Goal: Transaction & Acquisition: Download file/media

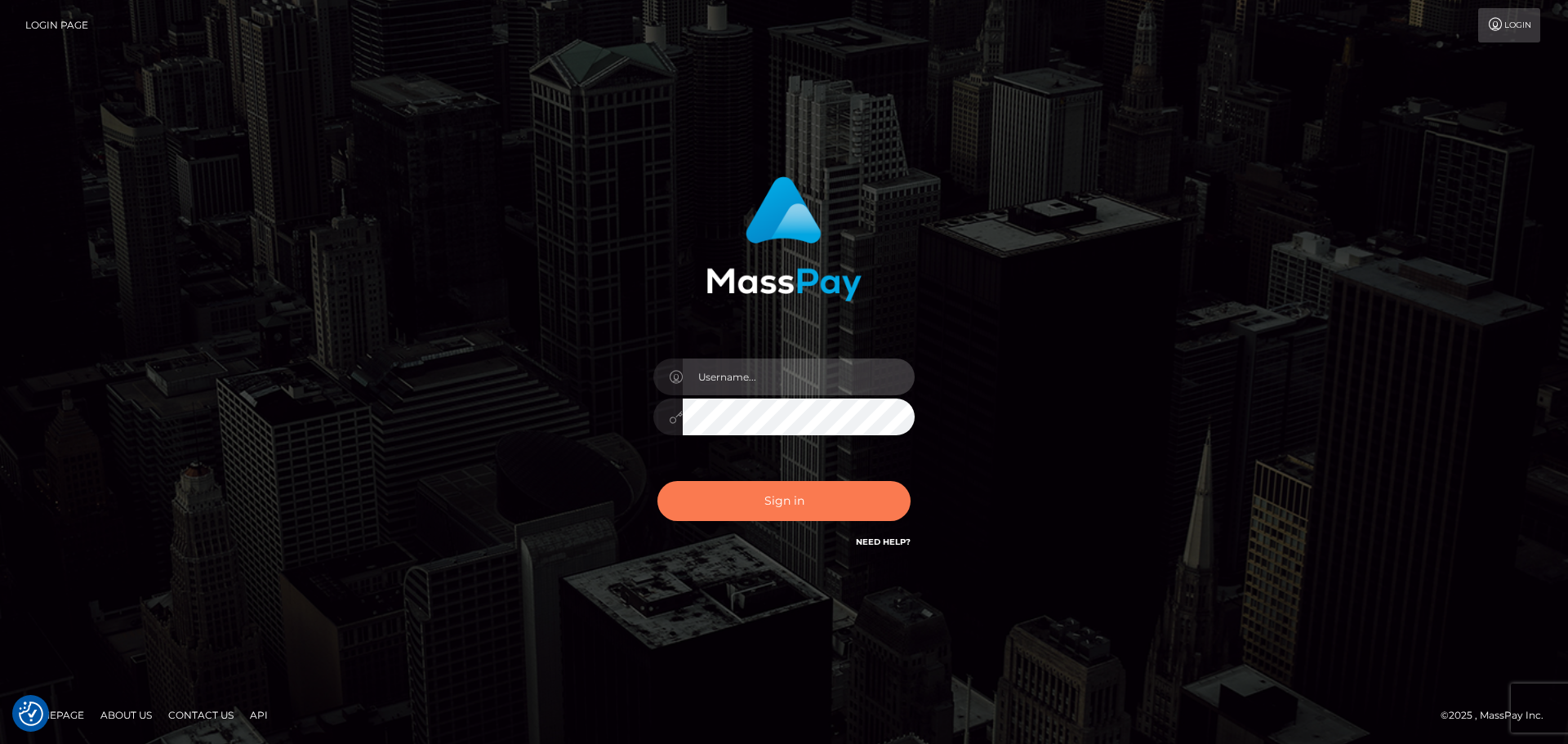
type input "vikki.jenkins"
click at [791, 495] on button "Sign in" at bounding box center [784, 501] width 253 height 40
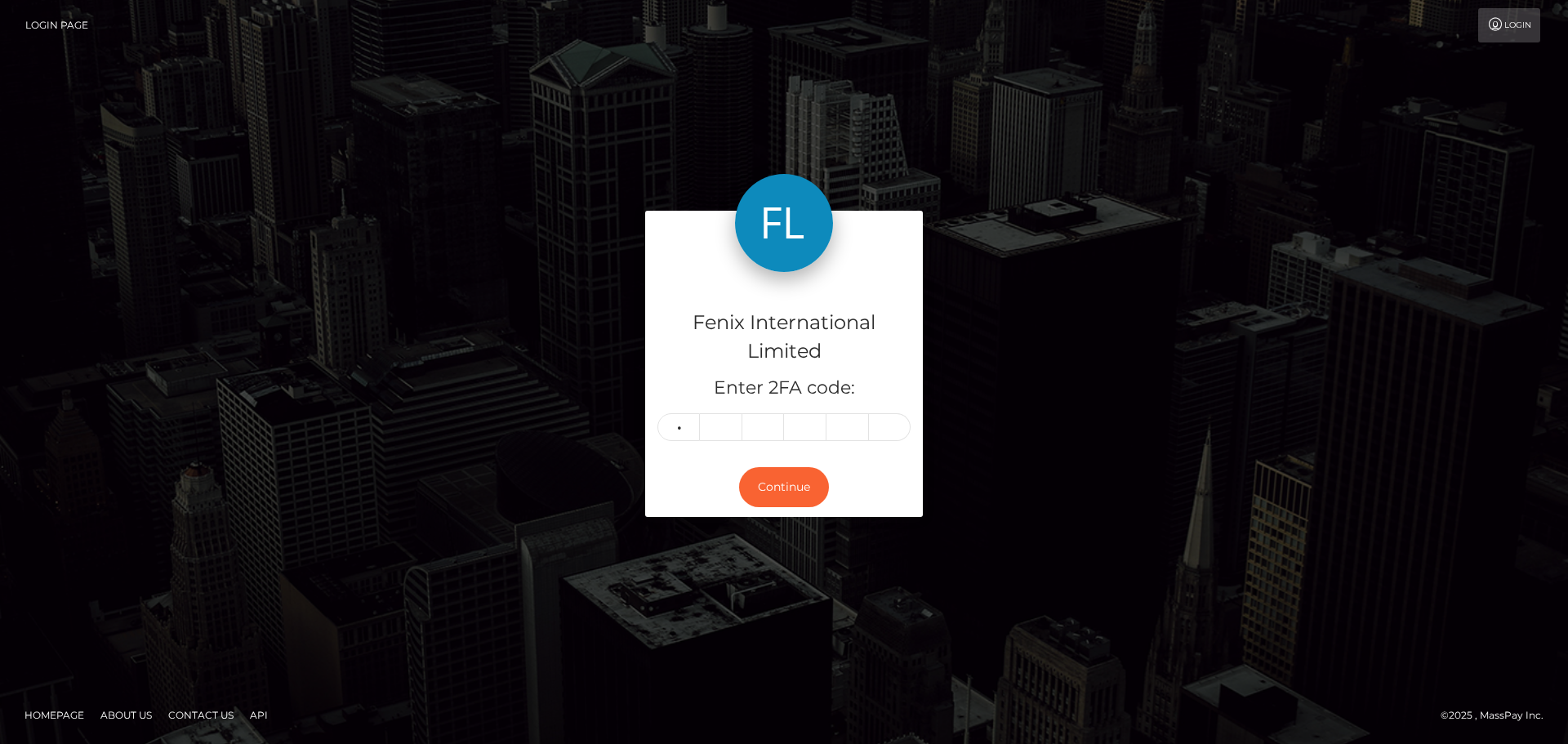
type input "1"
type input "0"
type input "4"
type input "9"
type input "4"
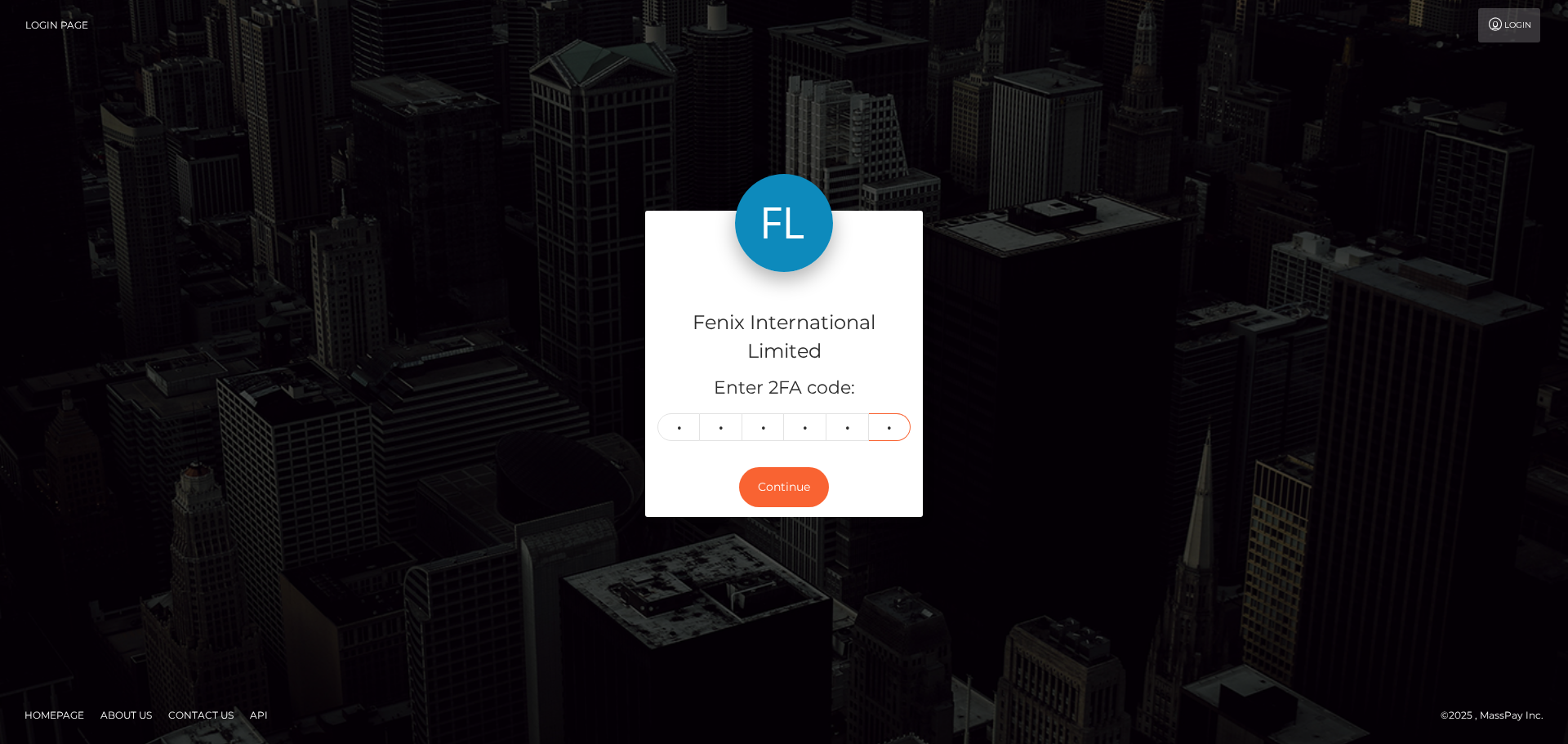
type input "7"
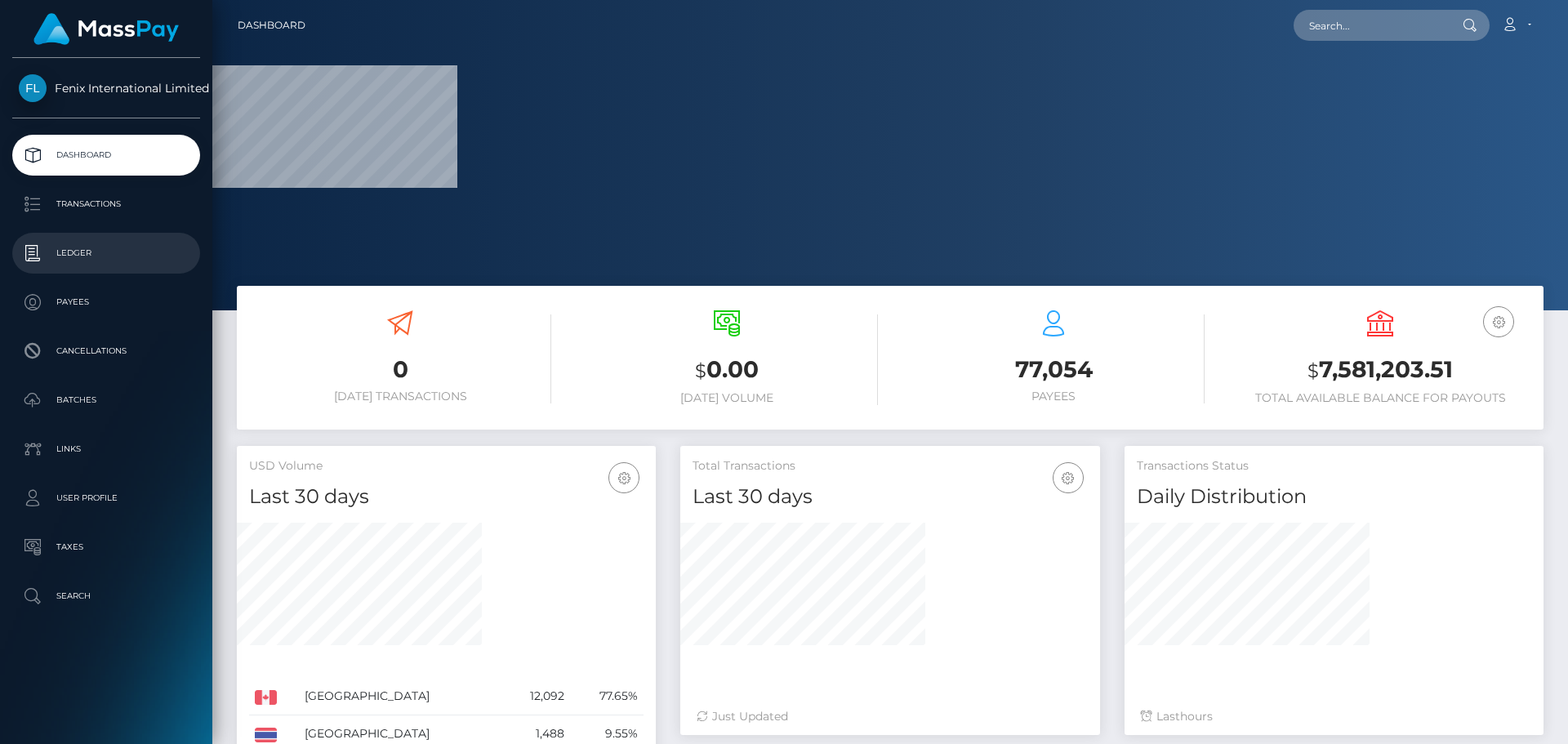
click at [73, 248] on p "Ledger" at bounding box center [106, 253] width 175 height 25
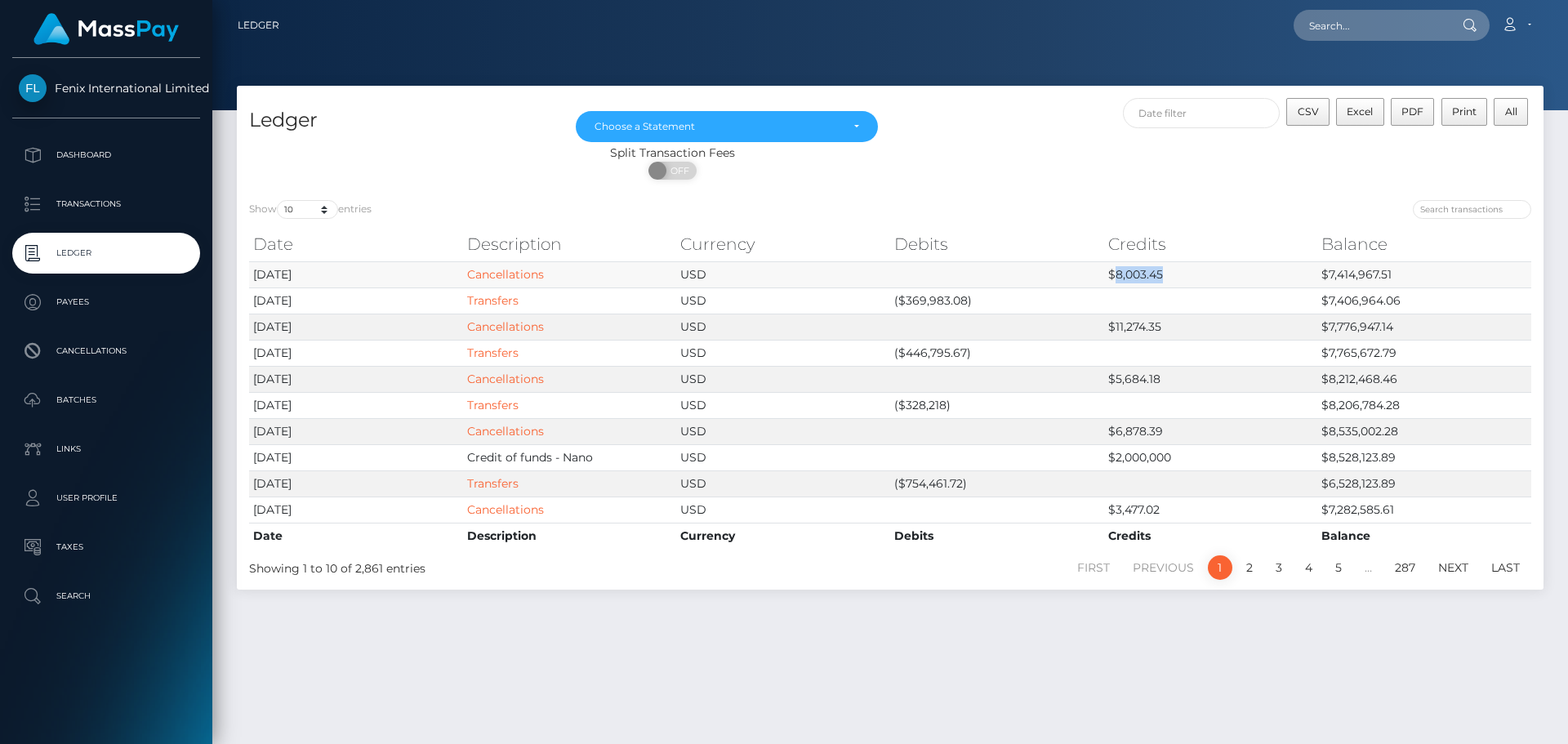
drag, startPoint x: 1113, startPoint y: 273, endPoint x: 1164, endPoint y: 273, distance: 51.0
click at [1164, 273] on td "$8,003.45" at bounding box center [1211, 274] width 214 height 26
copy td "8,003.45"
drag, startPoint x: 904, startPoint y: 298, endPoint x: 963, endPoint y: 299, distance: 59.0
click at [963, 299] on td "($369,983.08)" at bounding box center [996, 301] width 214 height 26
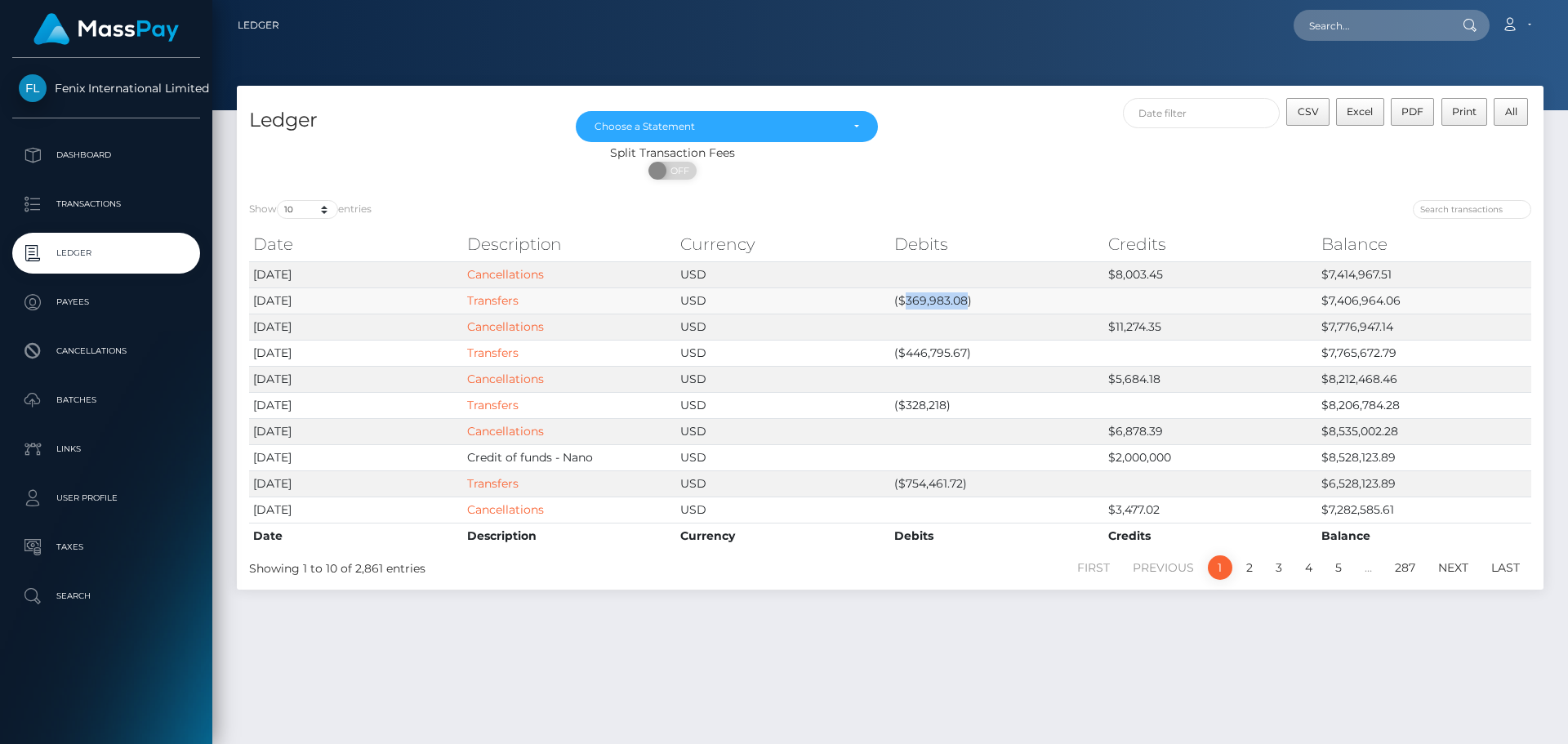
copy td "369,983.08"
drag, startPoint x: 1326, startPoint y: 270, endPoint x: 1393, endPoint y: 270, distance: 67.0
click at [1393, 270] on td "$7,414,967.51" at bounding box center [1424, 274] width 214 height 26
copy td "7,414,967.51"
drag, startPoint x: 1331, startPoint y: 296, endPoint x: 1401, endPoint y: 294, distance: 70.0
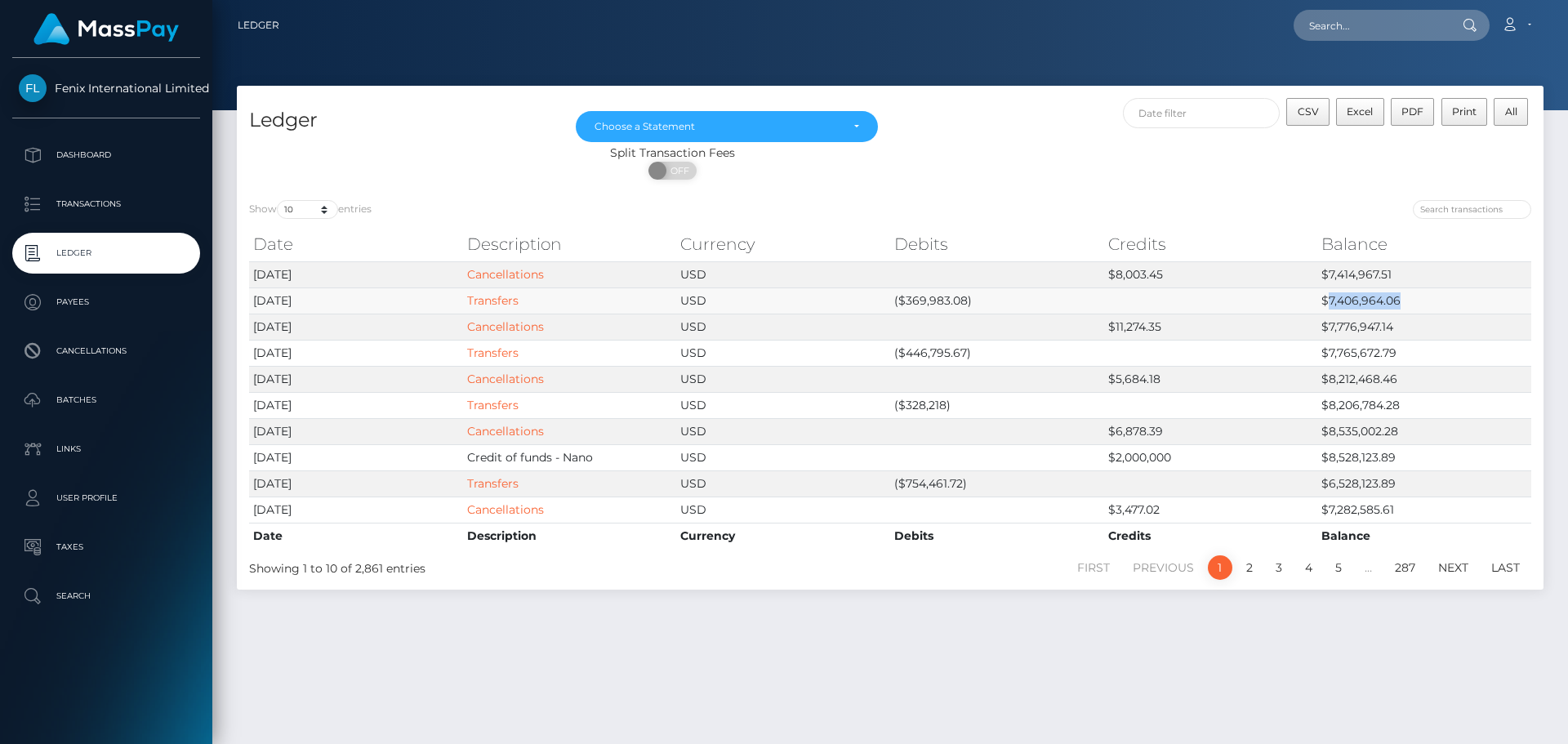
click at [1401, 294] on td "$7,406,964.06" at bounding box center [1424, 301] width 214 height 26
copy td "7,406,964.06"
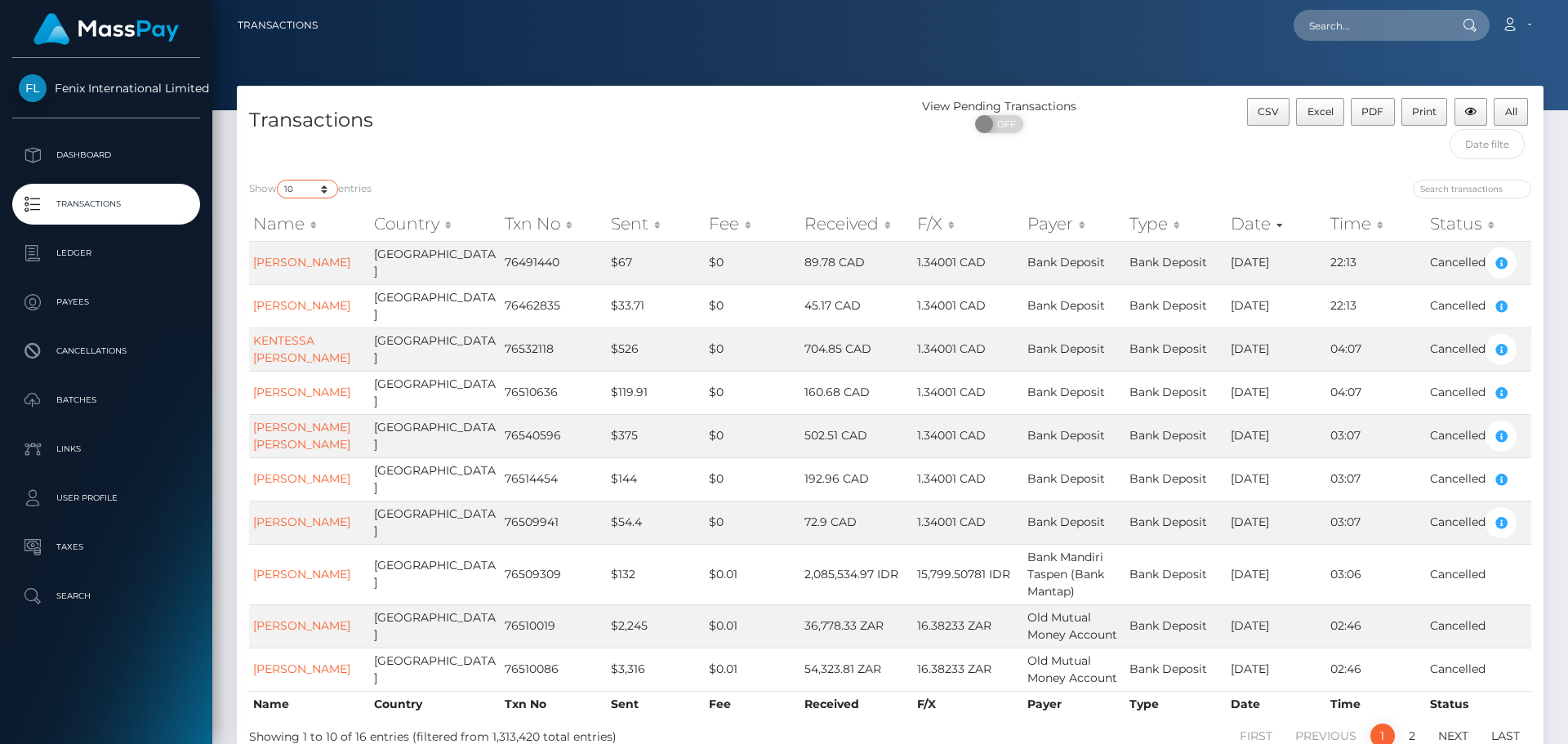
click at [327, 185] on select "10 25 50 100 250 500 1,000 3,500" at bounding box center [308, 188] width 62 height 18
select select "3500"
click at [279, 179] on select "10 25 50 100 250 500 1,000 3,500" at bounding box center [308, 188] width 62 height 18
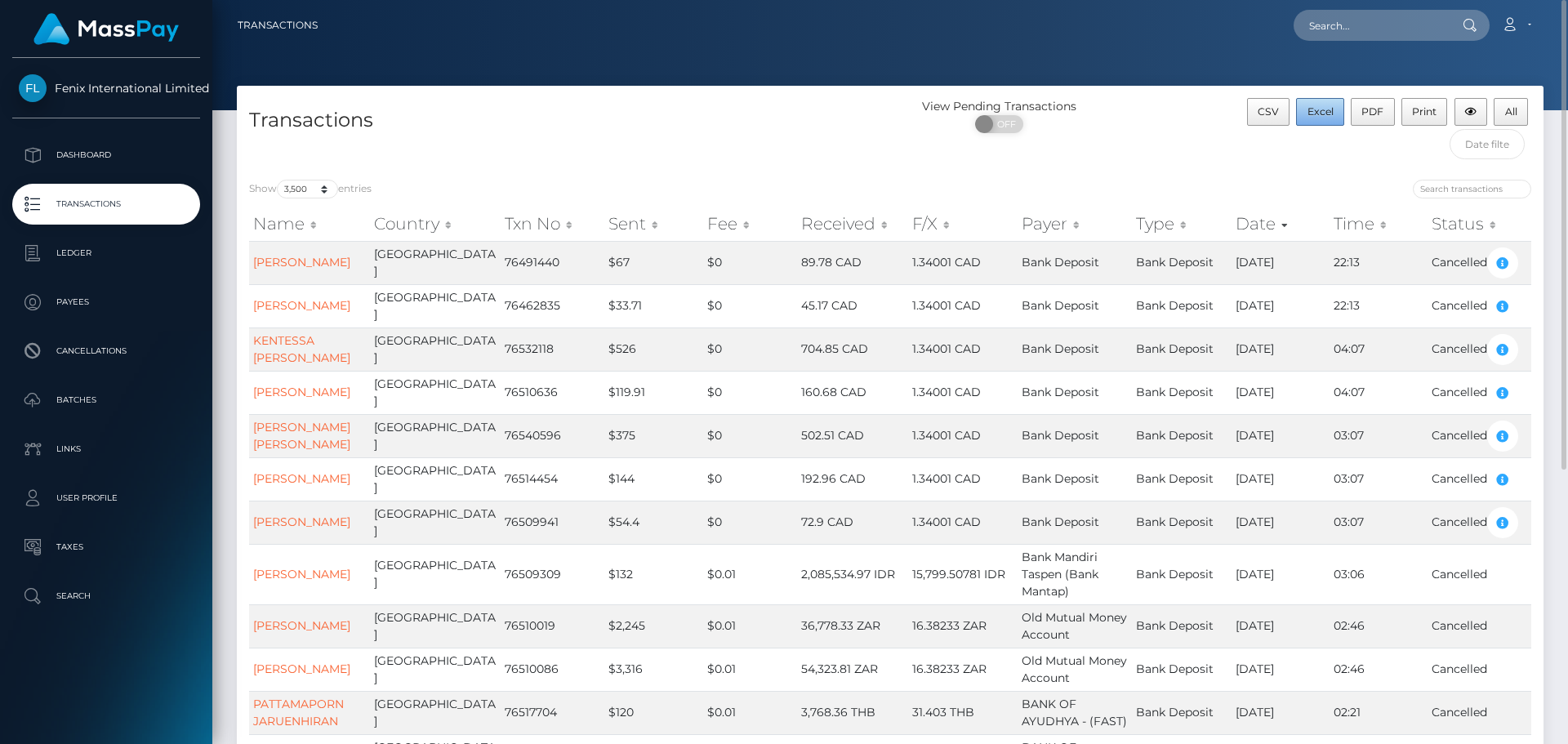
click at [1331, 113] on span "Excel" at bounding box center [1321, 112] width 26 height 12
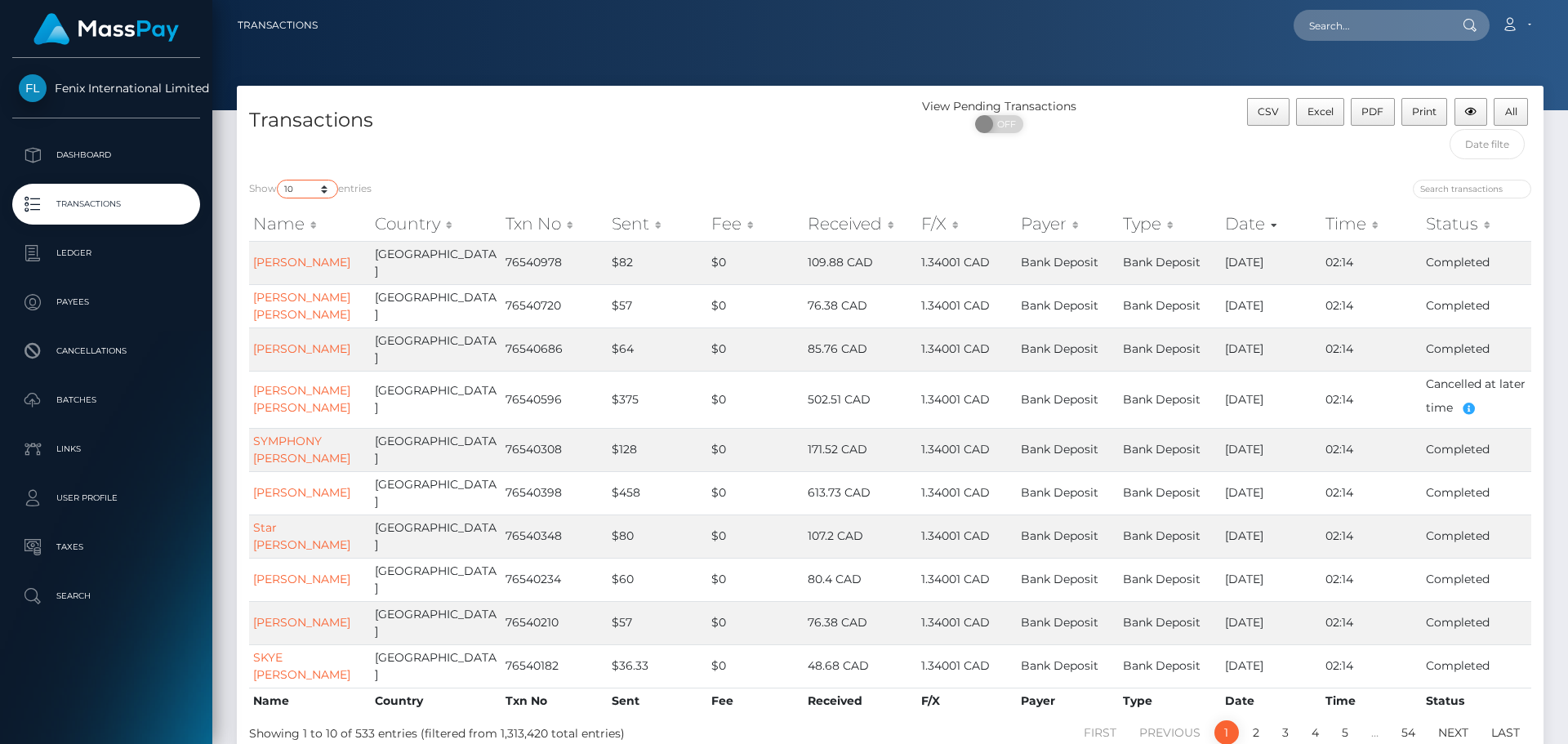
click at [332, 186] on select "10 25 50 100 250 500 1,000 3,500" at bounding box center [308, 188] width 62 height 18
select select "3500"
click at [279, 179] on select "10 25 50 100 250 500 1,000 3,500" at bounding box center [308, 188] width 62 height 18
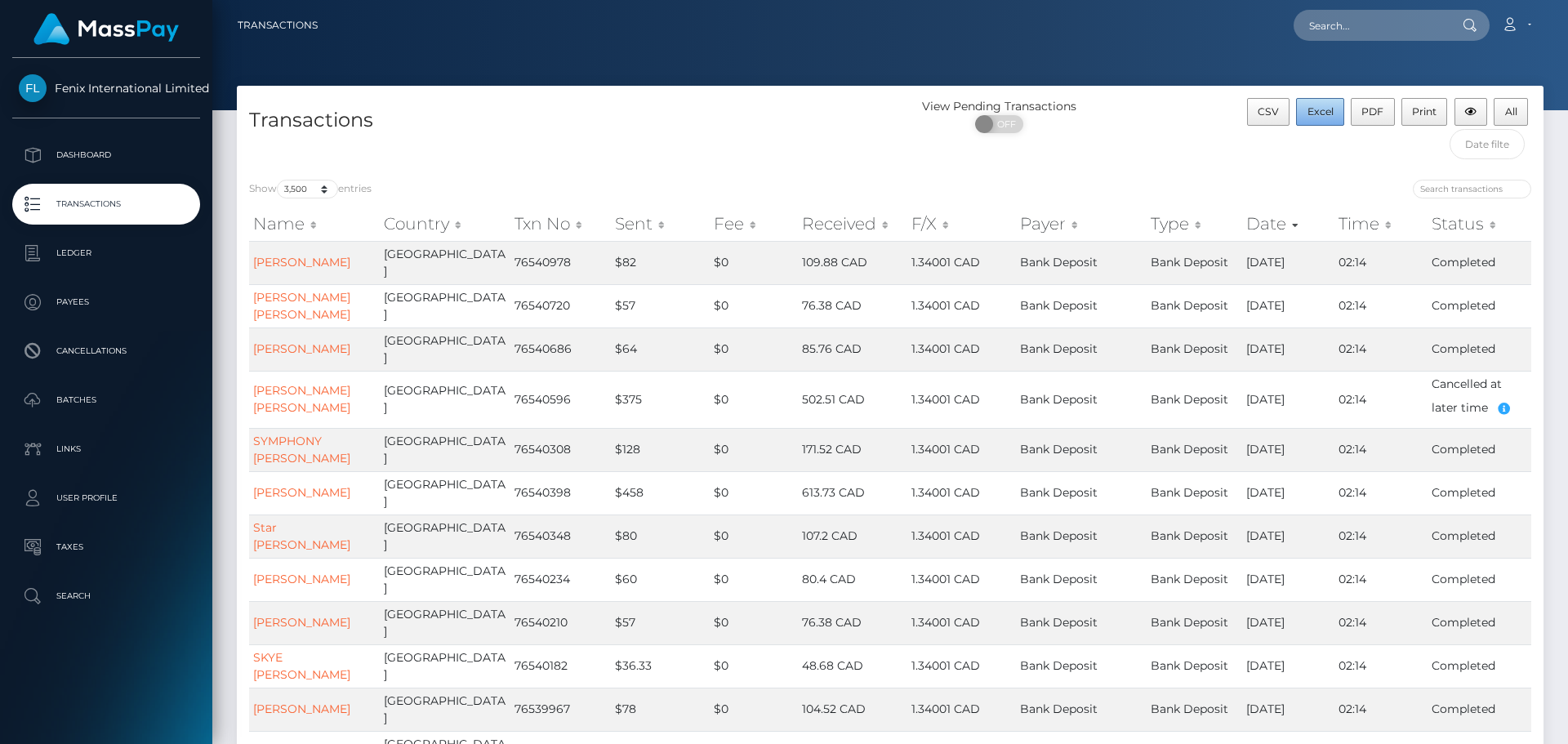
click at [1321, 113] on span "Excel" at bounding box center [1321, 112] width 26 height 12
